Goal: Find specific page/section: Find specific page/section

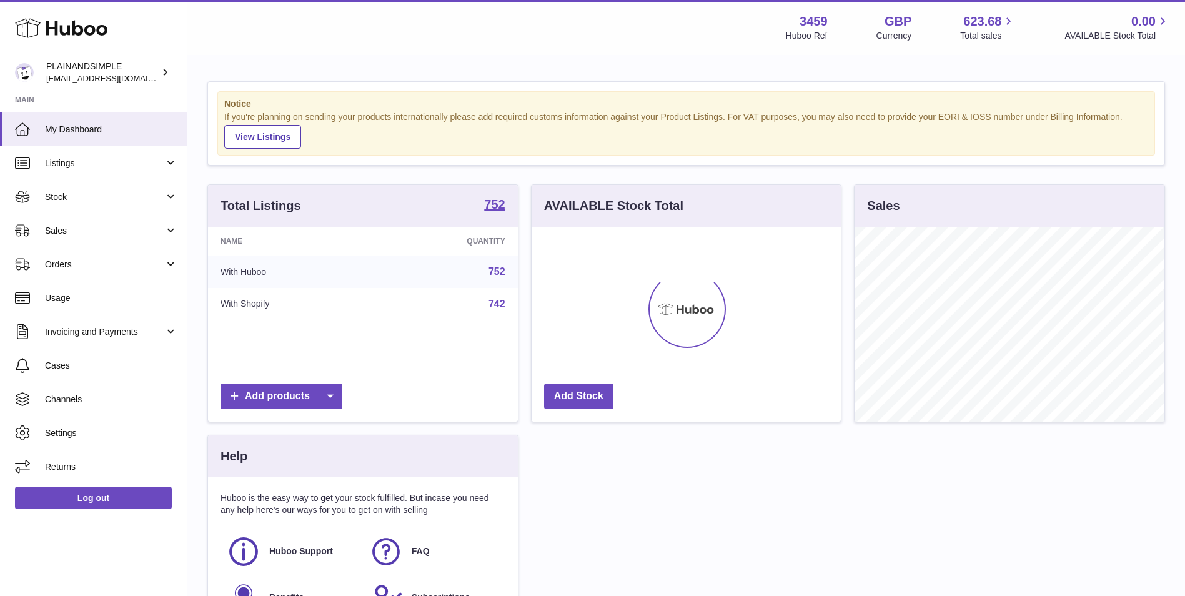
scroll to position [195, 309]
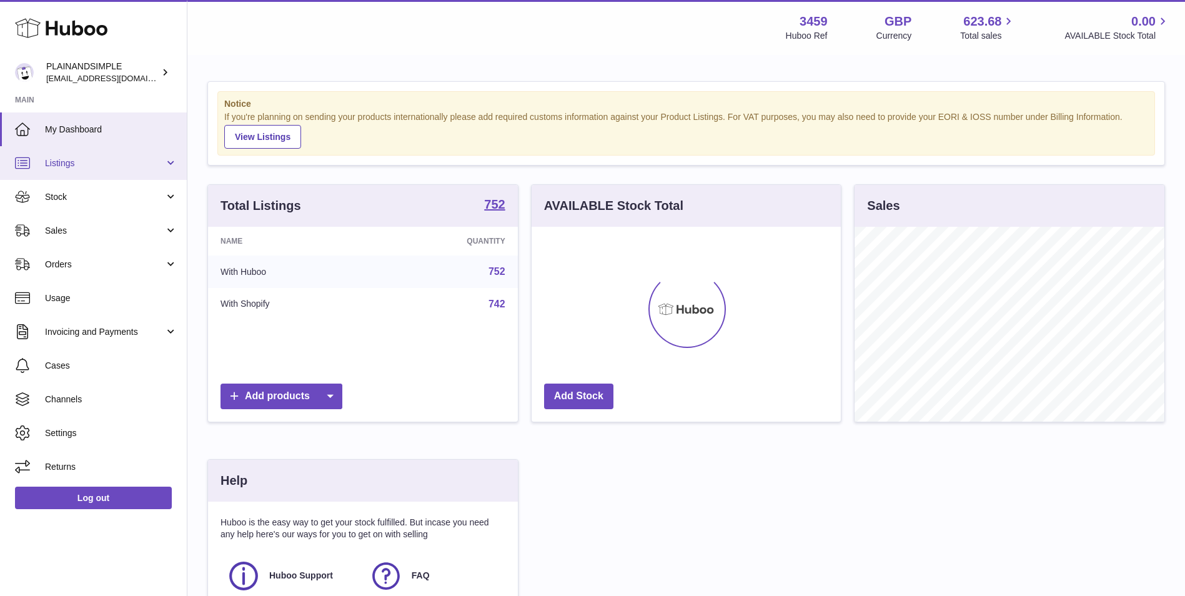
click at [117, 167] on span "Listings" at bounding box center [104, 163] width 119 height 12
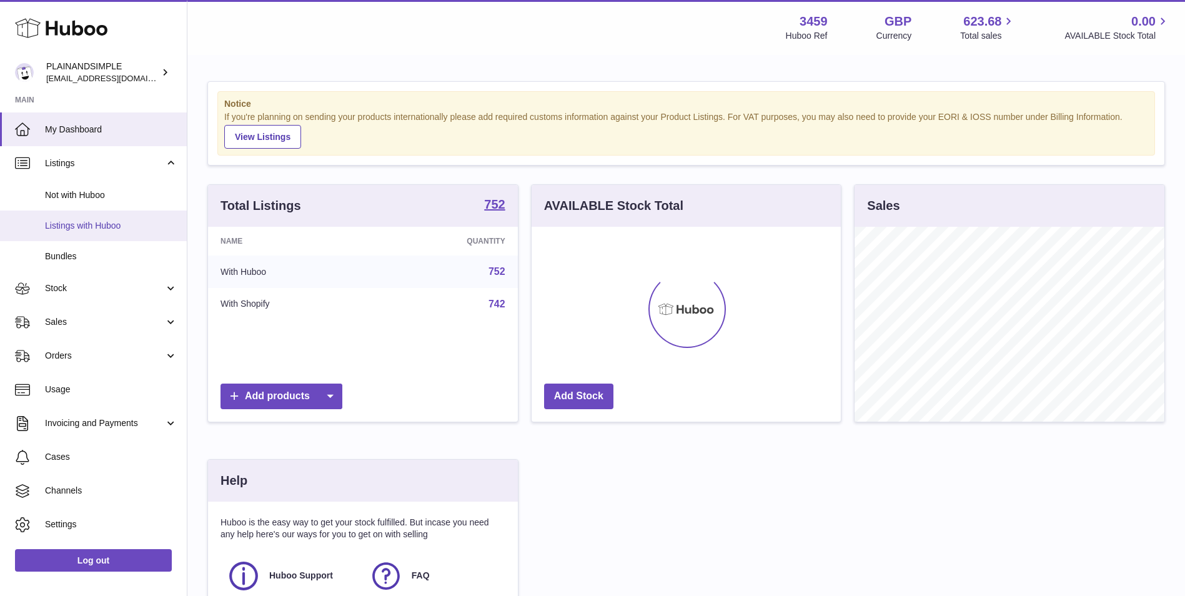
click at [104, 228] on span "Listings with Huboo" at bounding box center [111, 226] width 132 height 12
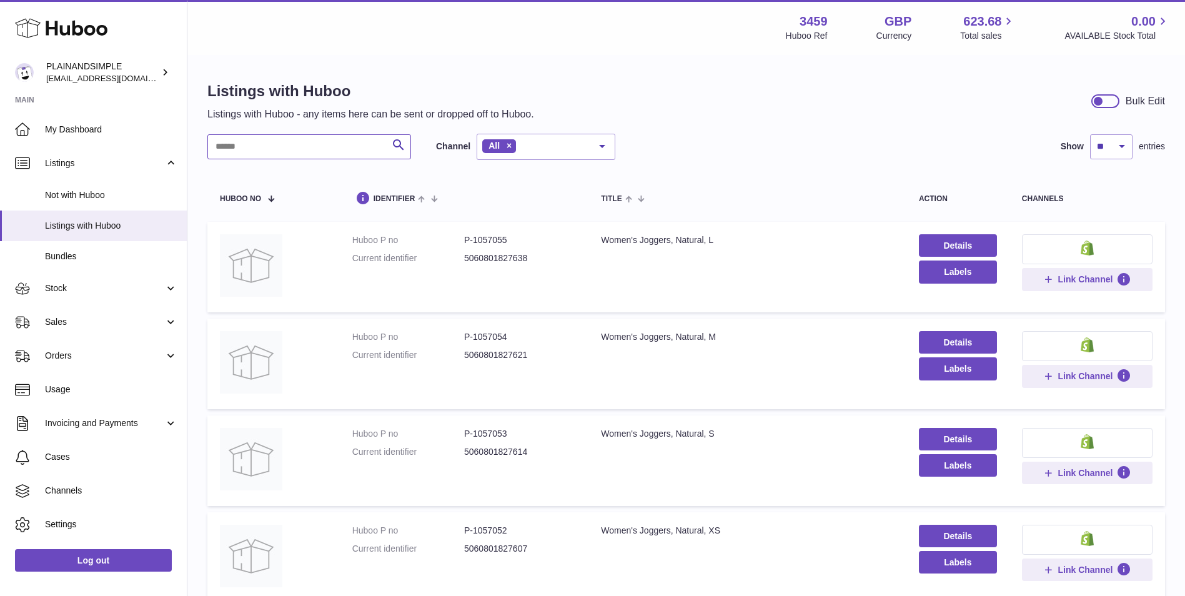
click at [272, 149] on input "text" at bounding box center [309, 146] width 204 height 25
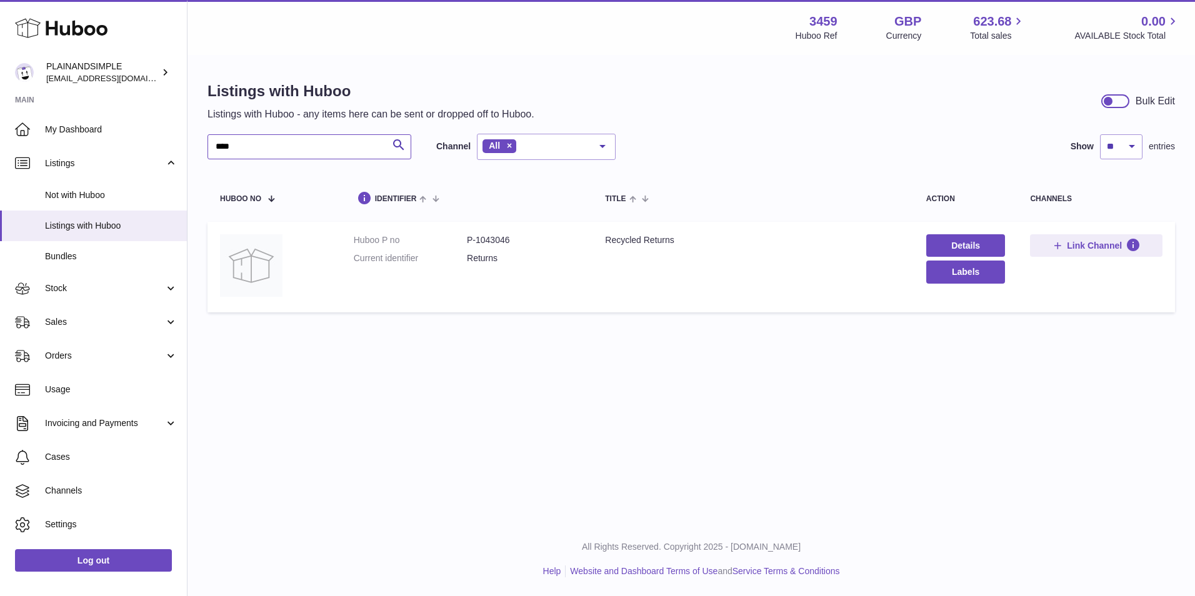
type input "****"
click at [488, 239] on dd "P-1043046" at bounding box center [523, 240] width 113 height 12
copy dd "1043046"
